Goal: Task Accomplishment & Management: Use online tool/utility

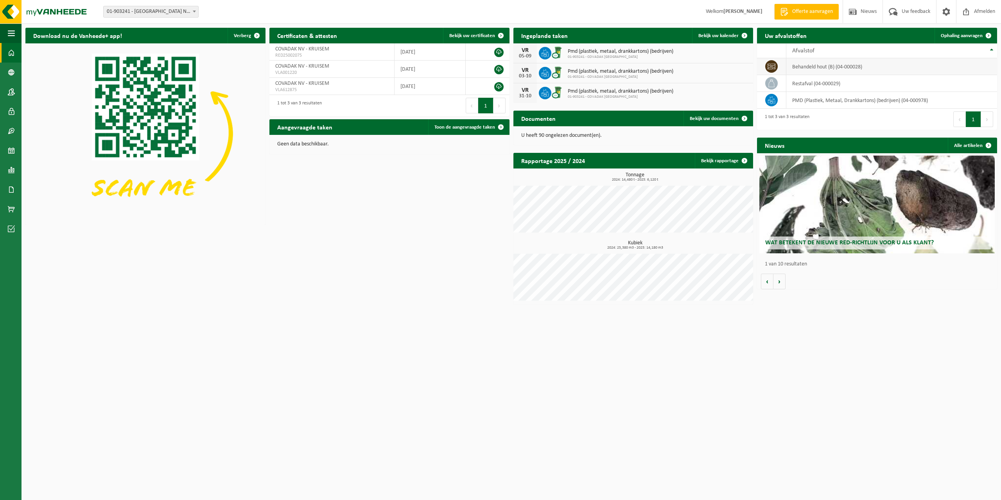
click at [803, 67] on td "behandeld hout (B) (04-000028)" at bounding box center [891, 66] width 211 height 17
click at [301, 130] on h2 "Aangevraagde taken" at bounding box center [304, 126] width 71 height 15
click at [446, 127] on span "Toon de aangevraagde taken" at bounding box center [464, 127] width 61 height 5
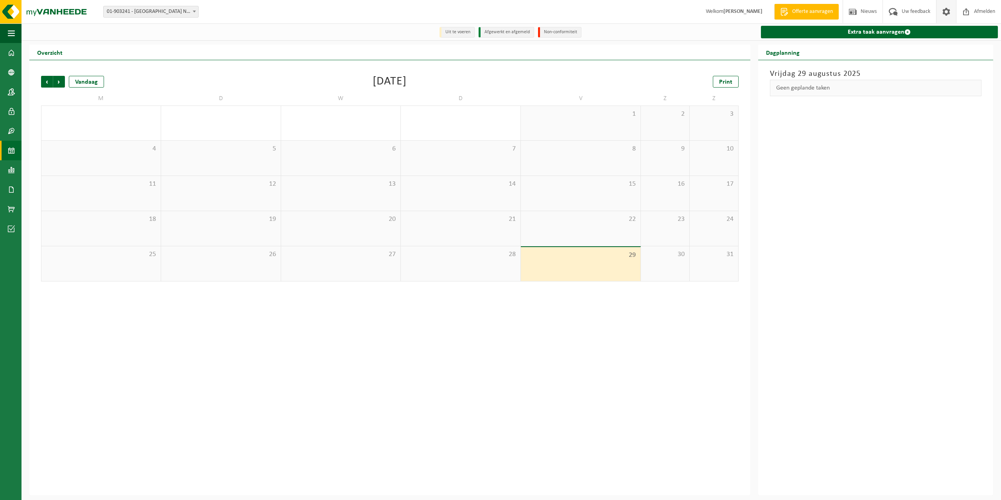
click at [948, 11] on span at bounding box center [946, 11] width 12 height 23
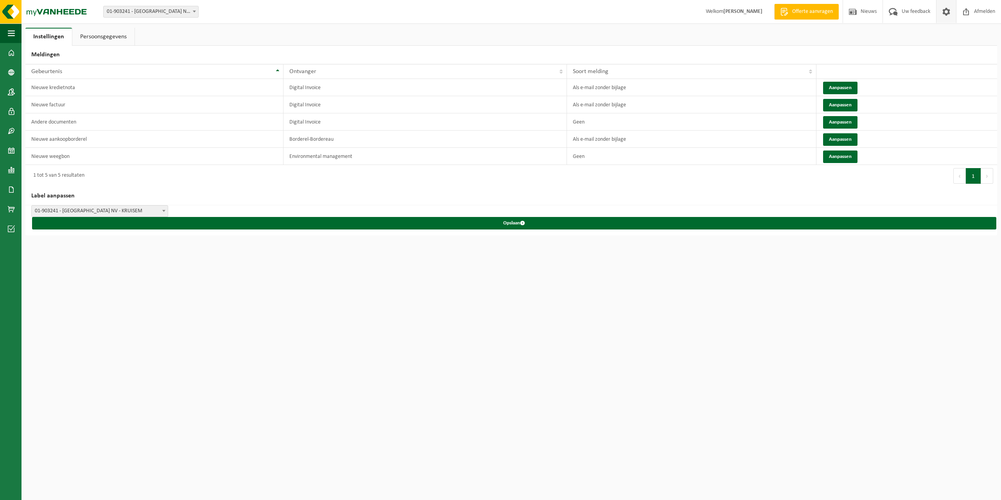
click at [948, 11] on span at bounding box center [946, 11] width 12 height 23
click at [741, 13] on strong "[PERSON_NAME]" at bounding box center [742, 12] width 39 height 6
click at [14, 11] on img at bounding box center [47, 11] width 94 height 23
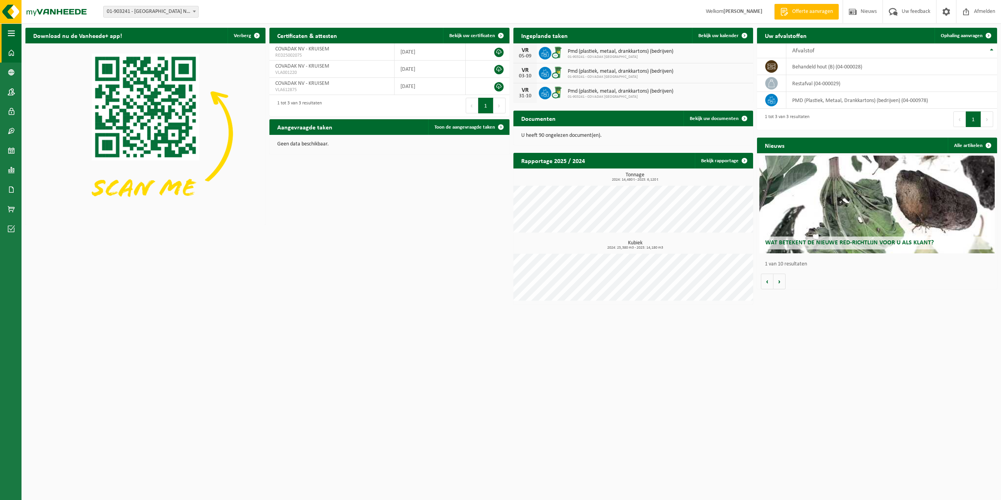
click at [10, 36] on span "button" at bounding box center [11, 33] width 7 height 20
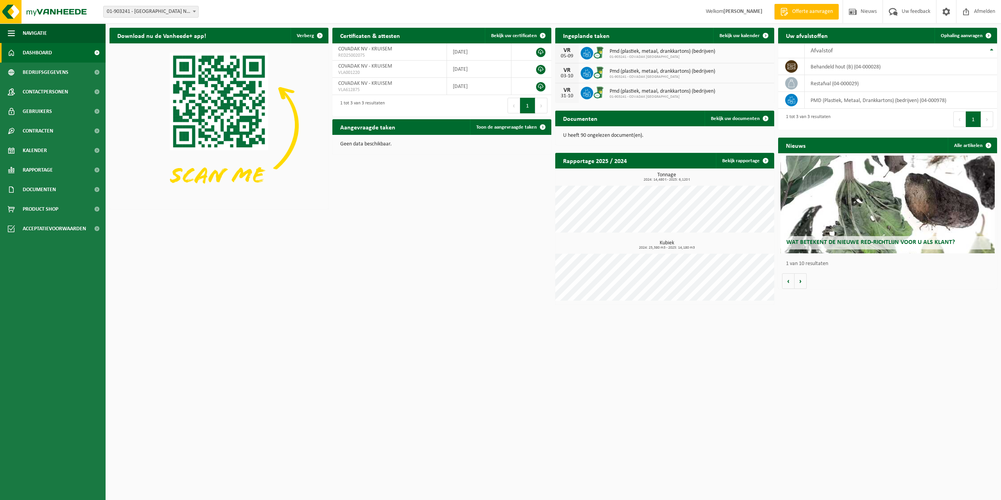
click at [764, 27] on div "Ingeplande taken Bekijk uw kalender VR 05-09 Pmd (plastiek, metaal, drankkarton…" at bounding box center [664, 65] width 223 height 83
click at [764, 35] on span at bounding box center [765, 36] width 16 height 16
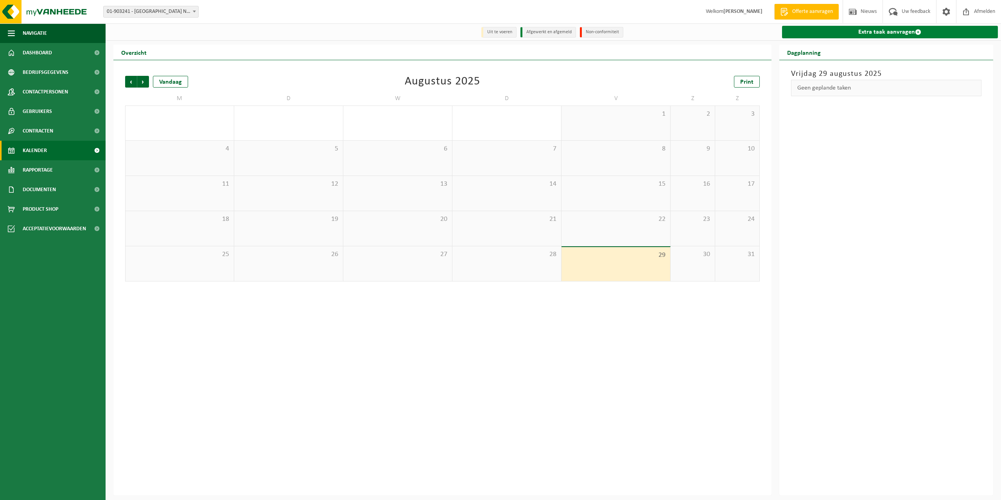
click at [861, 29] on link "Extra taak aanvragen" at bounding box center [890, 32] width 216 height 13
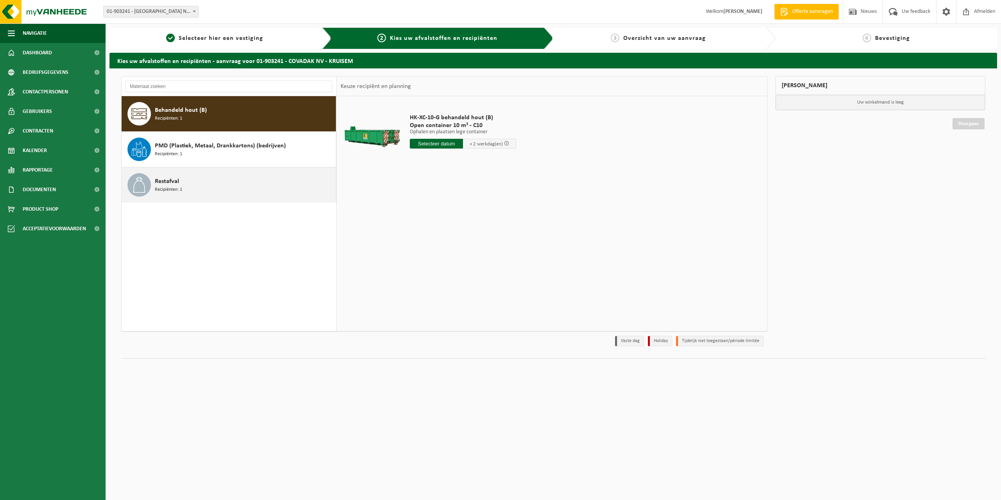
click at [180, 185] on div "Restafval Recipiënten: 1" at bounding box center [244, 184] width 179 height 23
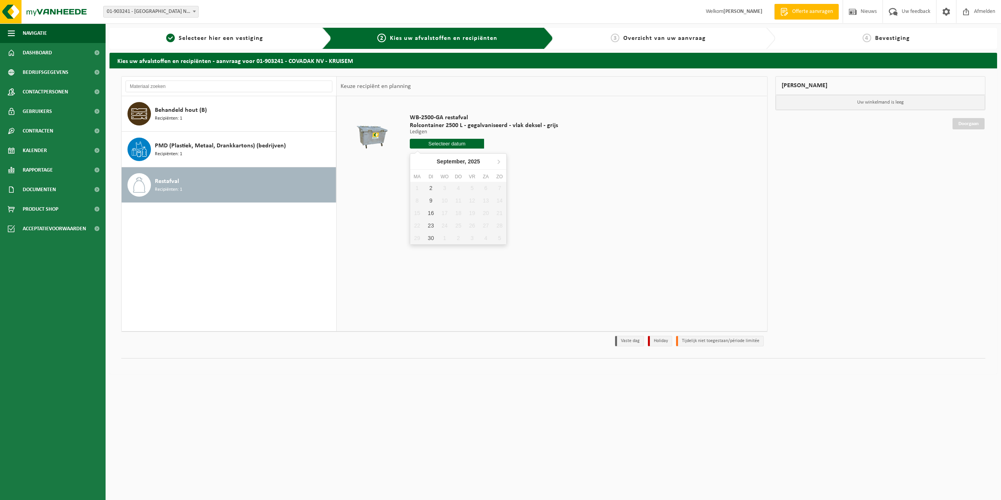
click at [452, 145] on input "text" at bounding box center [447, 144] width 74 height 10
click at [432, 188] on div "2" at bounding box center [431, 188] width 14 height 13
type input "Van 2025-09-02"
click at [435, 173] on button "In winkelmand" at bounding box center [431, 173] width 43 height 13
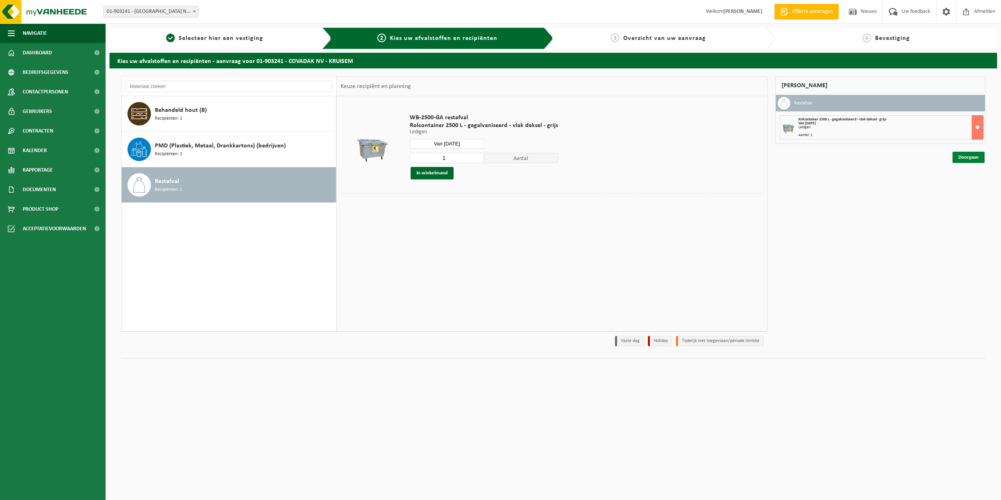
click at [971, 157] on link "Doorgaan" at bounding box center [968, 157] width 32 height 11
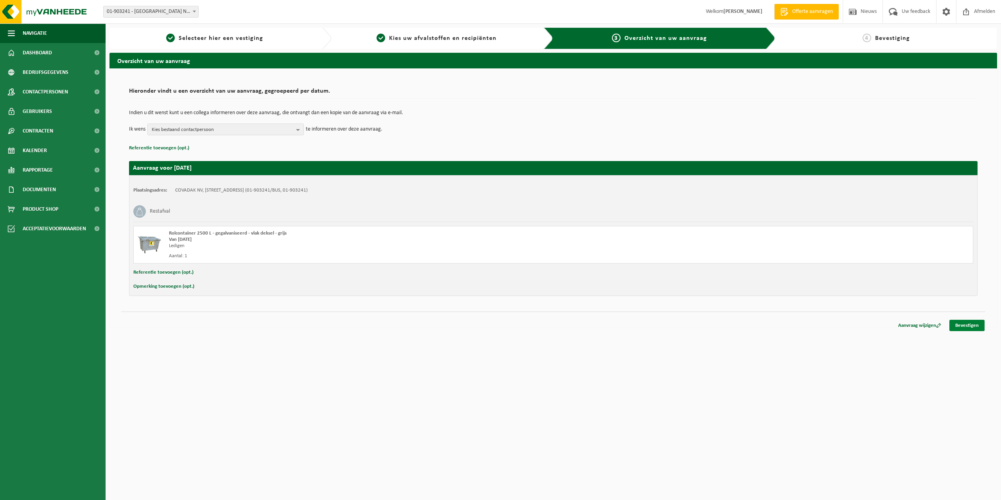
click at [967, 326] on link "Bevestigen" at bounding box center [966, 325] width 35 height 11
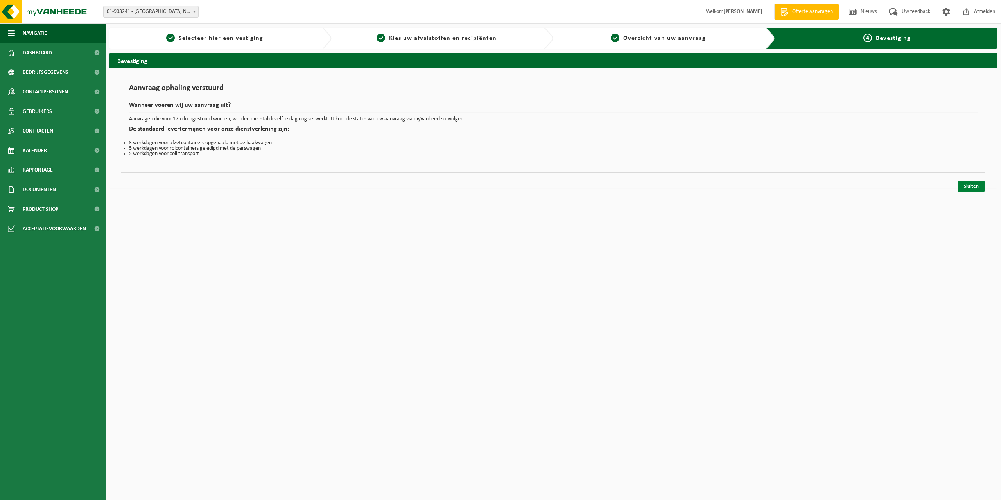
click at [964, 186] on link "Sluiten" at bounding box center [971, 186] width 27 height 11
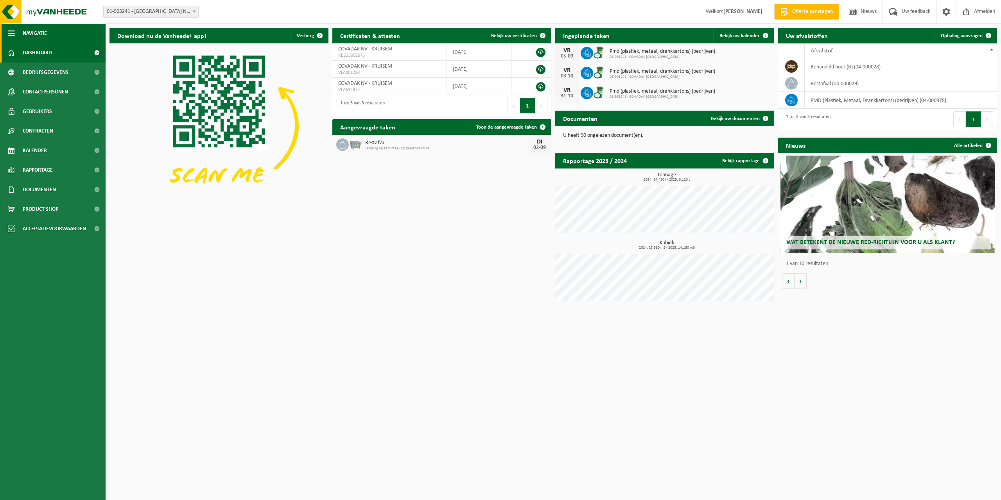
click at [12, 36] on span "button" at bounding box center [11, 33] width 7 height 20
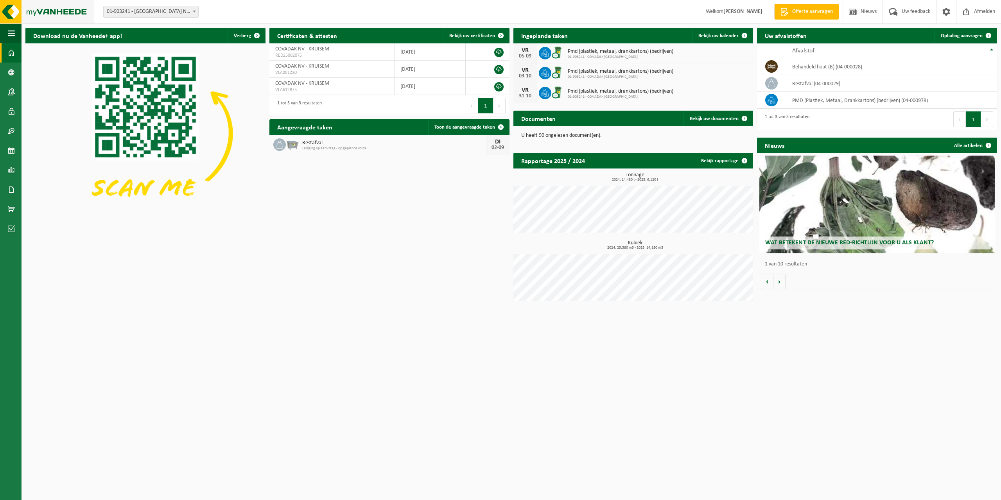
click at [11, 13] on img at bounding box center [47, 11] width 94 height 23
click at [720, 34] on span "Bekijk uw kalender" at bounding box center [718, 35] width 40 height 5
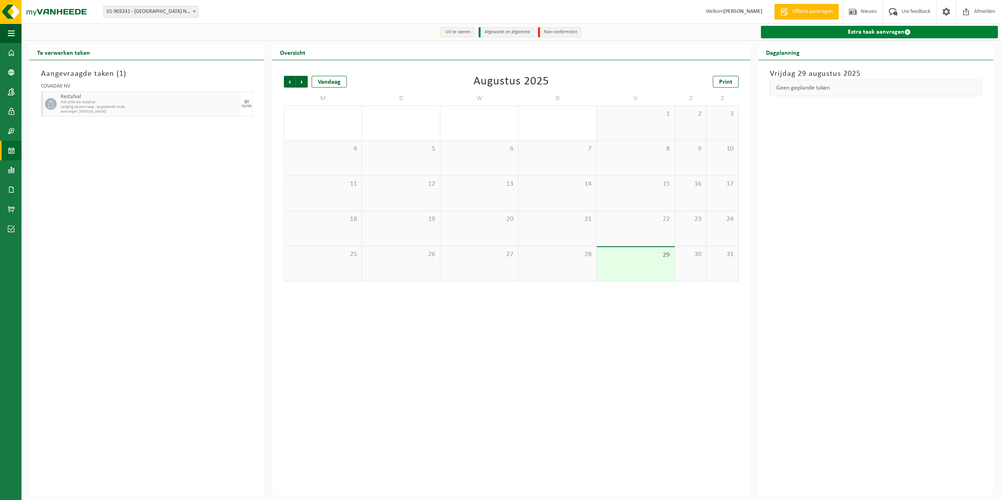
click at [846, 32] on link "Extra taak aanvragen" at bounding box center [879, 32] width 237 height 13
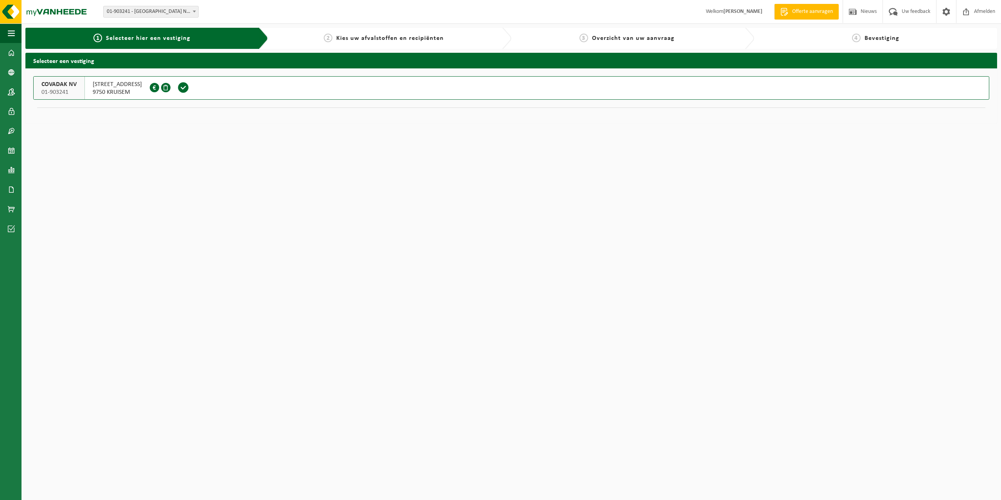
click at [70, 88] on span "01-903241" at bounding box center [58, 92] width 35 height 8
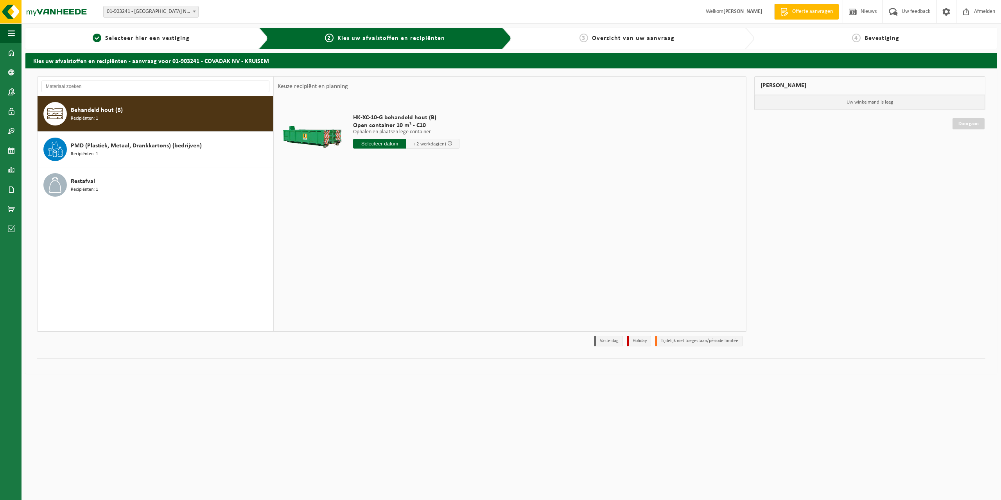
click at [89, 110] on span "Behandeld hout (B)" at bounding box center [97, 110] width 52 height 9
click at [381, 143] on input "text" at bounding box center [379, 144] width 53 height 10
click at [374, 188] on div "2" at bounding box center [374, 188] width 14 height 13
type input "Van 2025-09-02"
click at [378, 176] on button "In winkelmand" at bounding box center [375, 173] width 43 height 13
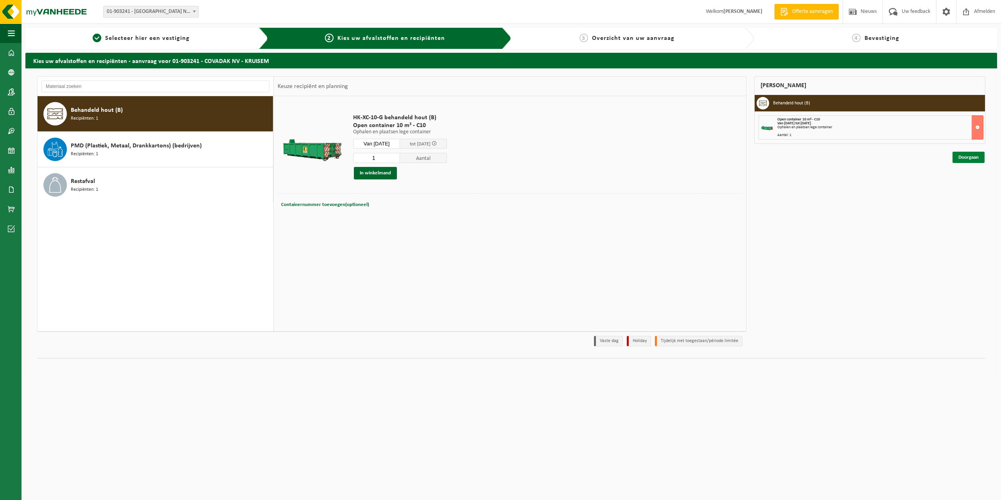
click at [958, 154] on link "Doorgaan" at bounding box center [968, 157] width 32 height 11
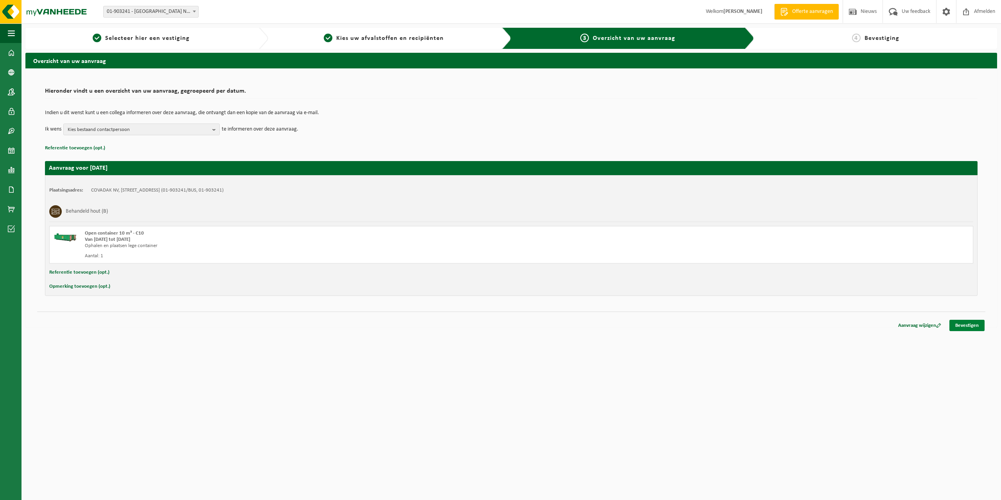
click at [967, 329] on link "Bevestigen" at bounding box center [966, 325] width 35 height 11
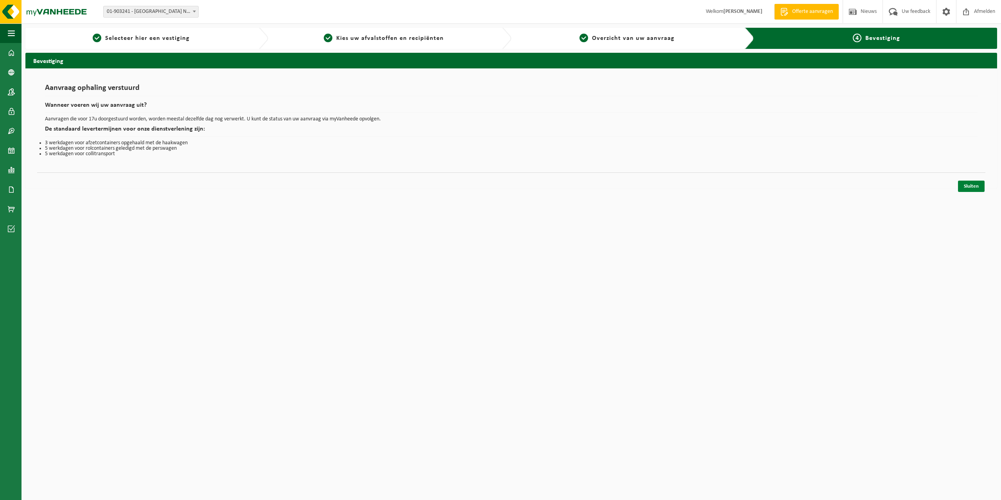
click at [972, 188] on link "Sluiten" at bounding box center [971, 186] width 27 height 11
